Goal: Information Seeking & Learning: Learn about a topic

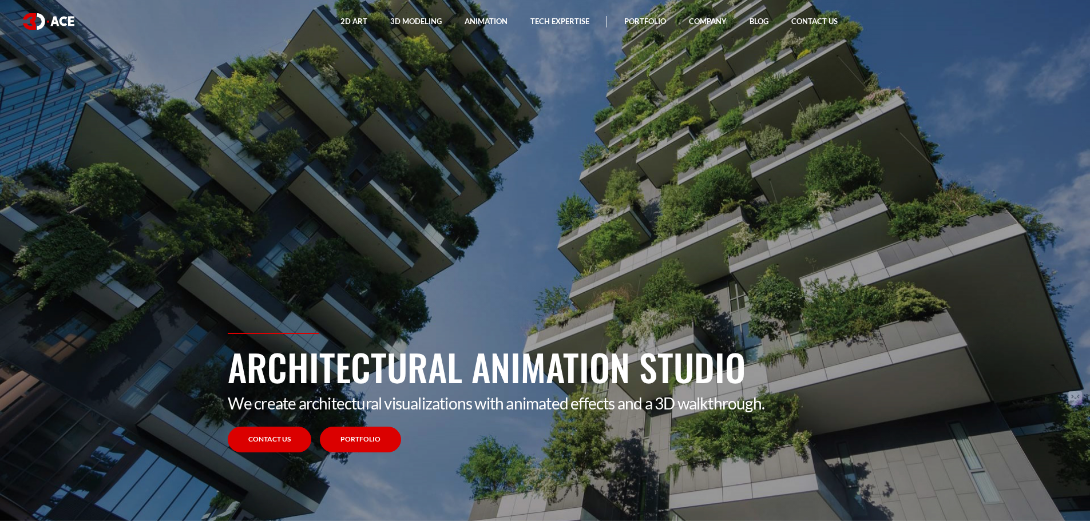
click at [365, 439] on link "Portfolio" at bounding box center [360, 440] width 81 height 26
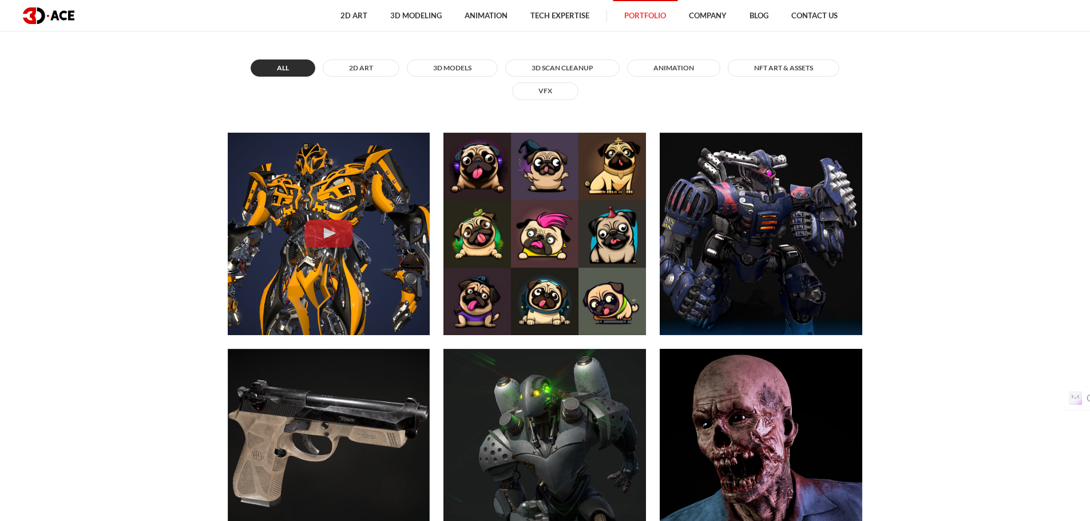
scroll to position [286, 0]
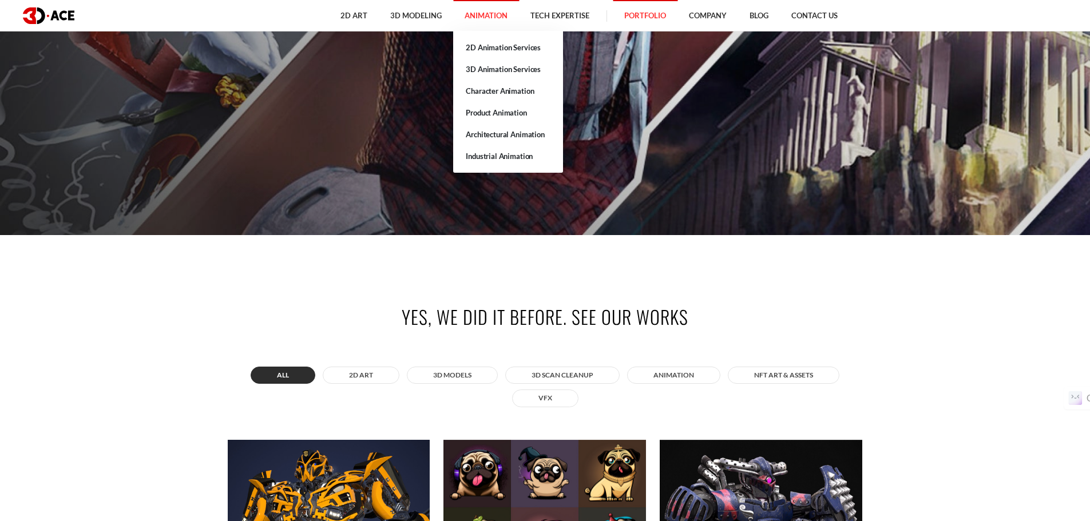
click at [485, 17] on link "Animation" at bounding box center [486, 15] width 66 height 31
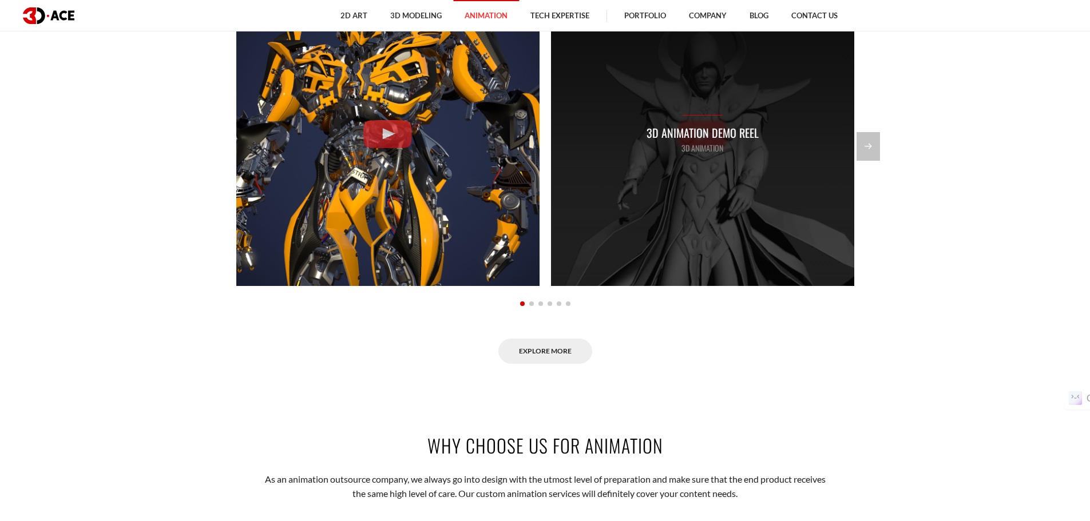
scroll to position [1087, 0]
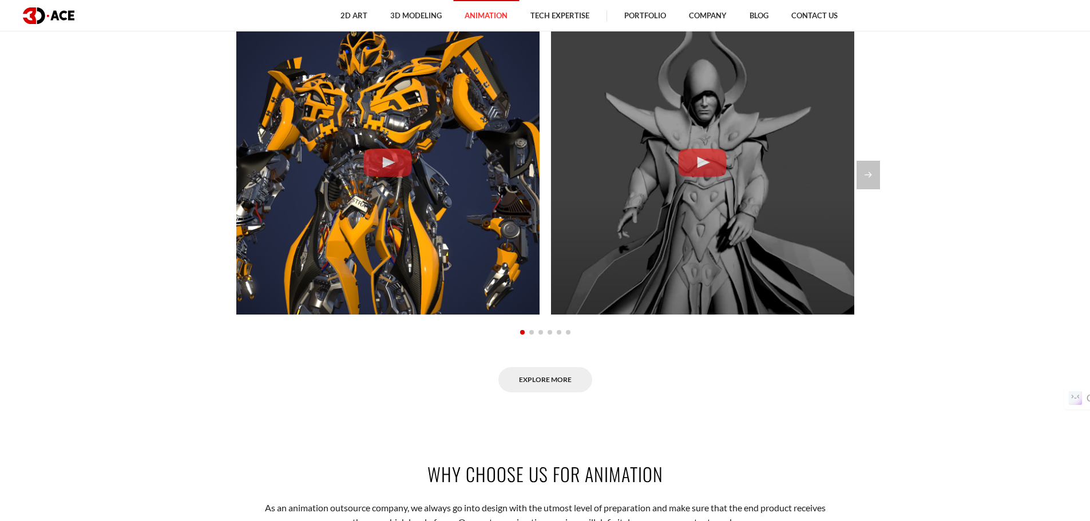
click at [532, 334] on span "Go to slide 2" at bounding box center [531, 332] width 5 height 5
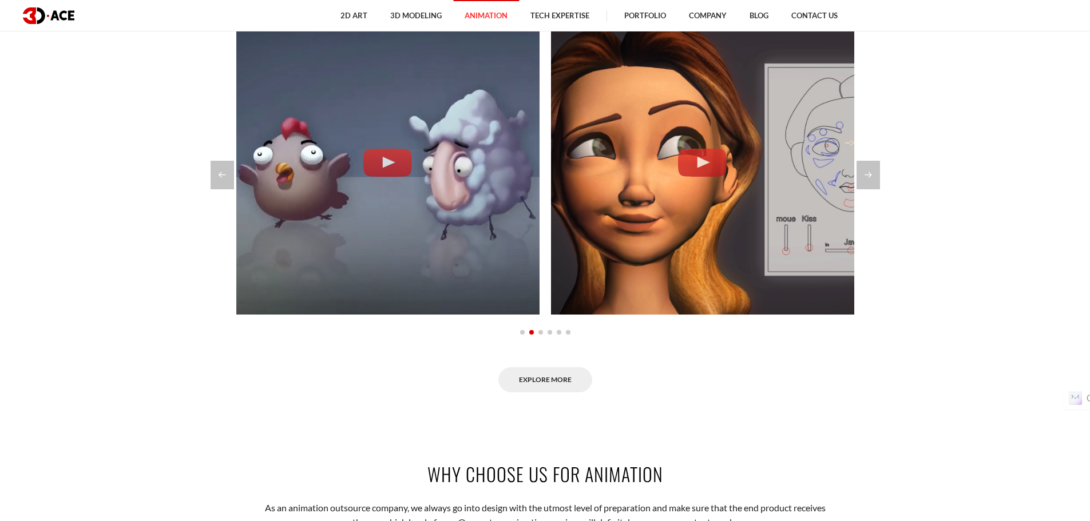
click at [543, 331] on span "Go to slide 3" at bounding box center [540, 332] width 5 height 5
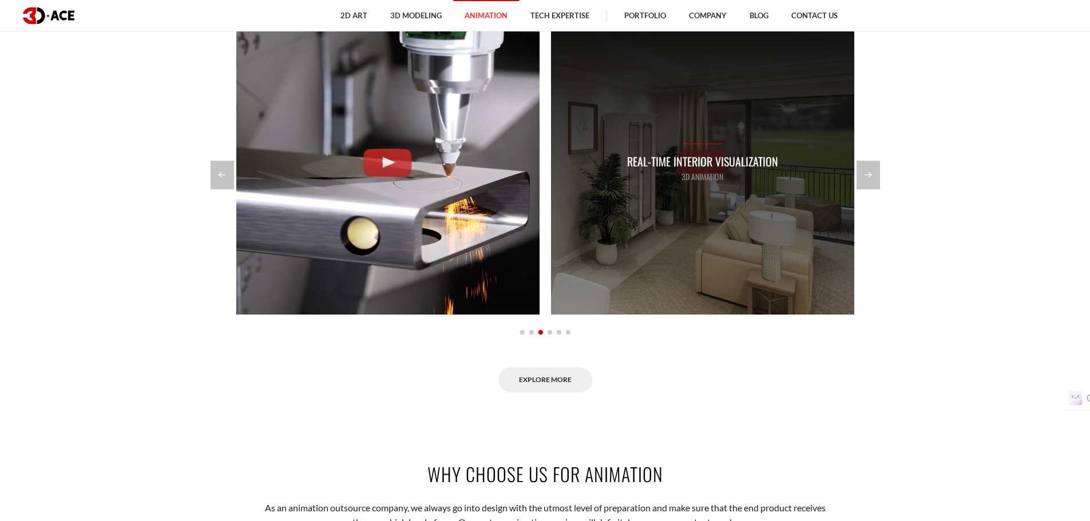
click at [706, 166] on p "Real-time Interior Visualization" at bounding box center [702, 162] width 151 height 18
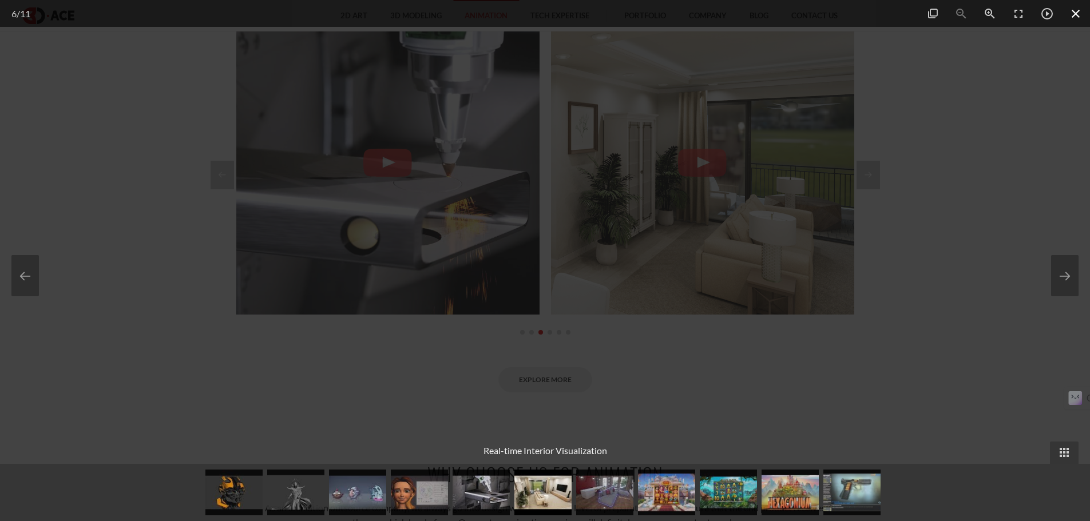
click at [1077, 14] on span at bounding box center [1076, 13] width 29 height 27
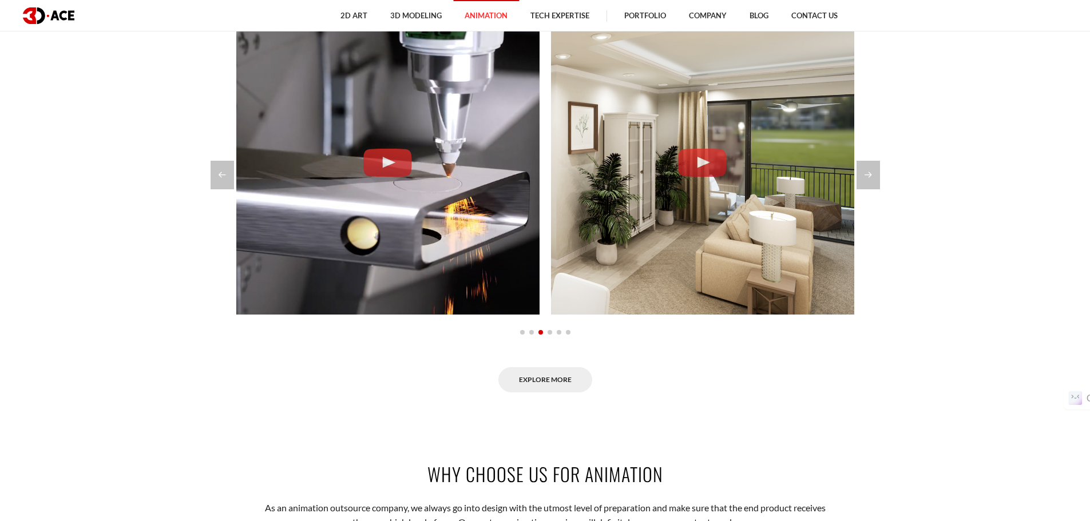
click at [899, 245] on section "Explore our animation portfolio All 2D Animation 3D Animation Architectural ani…" at bounding box center [545, 137] width 1090 height 579
click at [865, 173] on div "Next slide" at bounding box center [868, 175] width 23 height 29
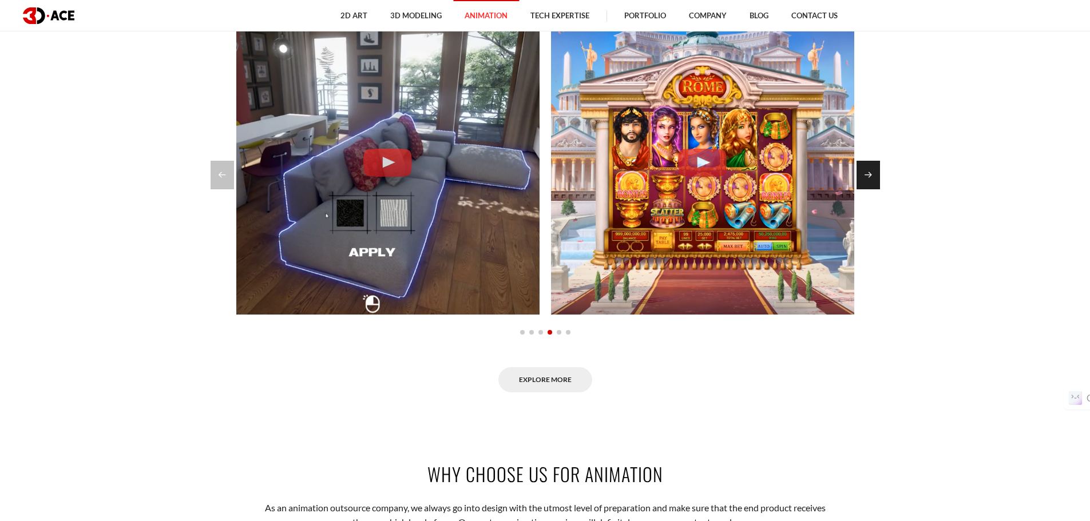
click at [865, 173] on div "Next slide" at bounding box center [868, 175] width 23 height 29
